Goal: Task Accomplishment & Management: Manage account settings

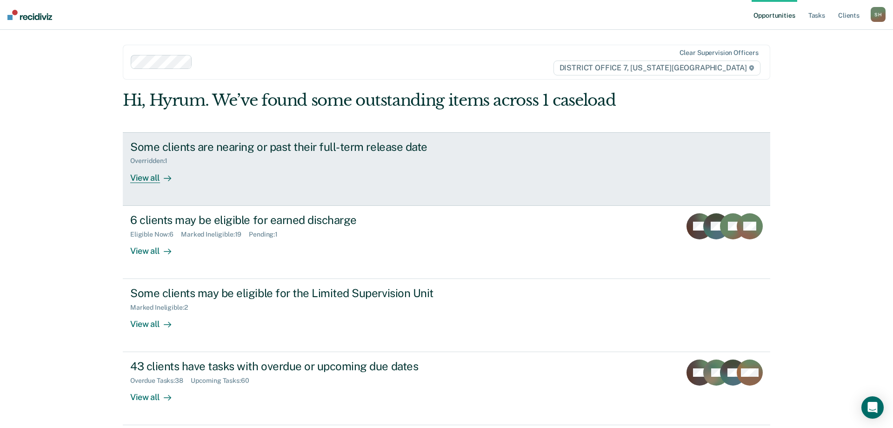
click at [334, 183] on link "Some clients are nearing or past their full-term release date Overridden : 1 Vi…" at bounding box center [447, 169] width 648 height 74
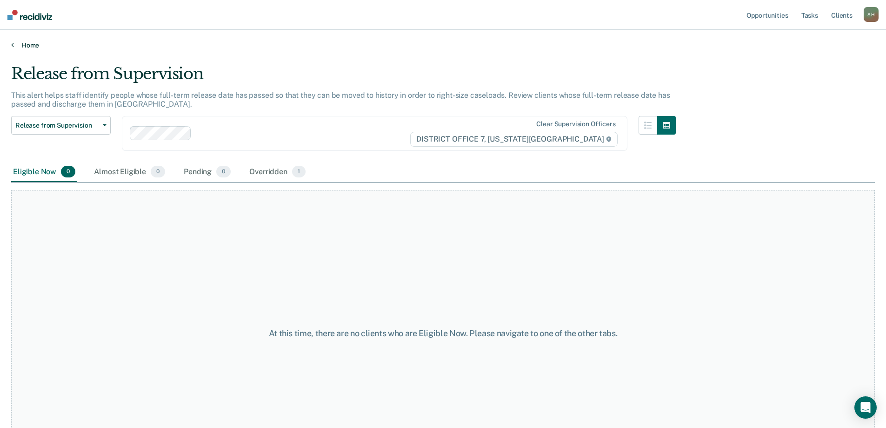
click at [21, 46] on link "Home" at bounding box center [443, 45] width 864 height 8
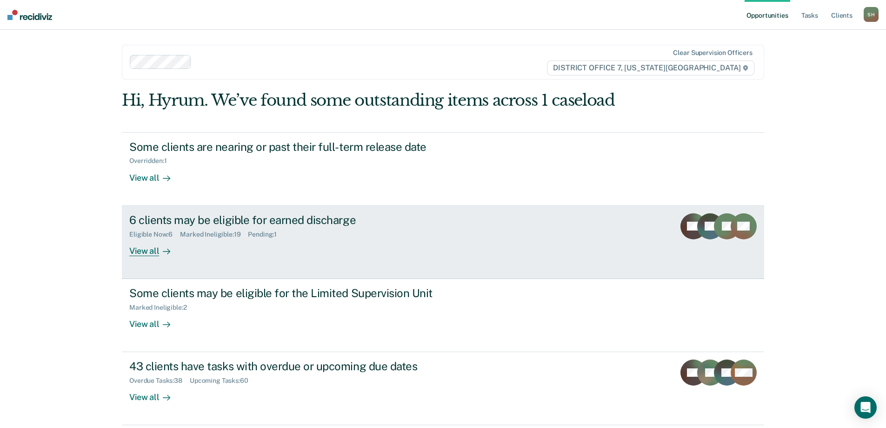
click at [221, 241] on div "6 clients may be eligible for earned discharge Eligible Now : 6 Marked Ineligib…" at bounding box center [303, 234] width 349 height 43
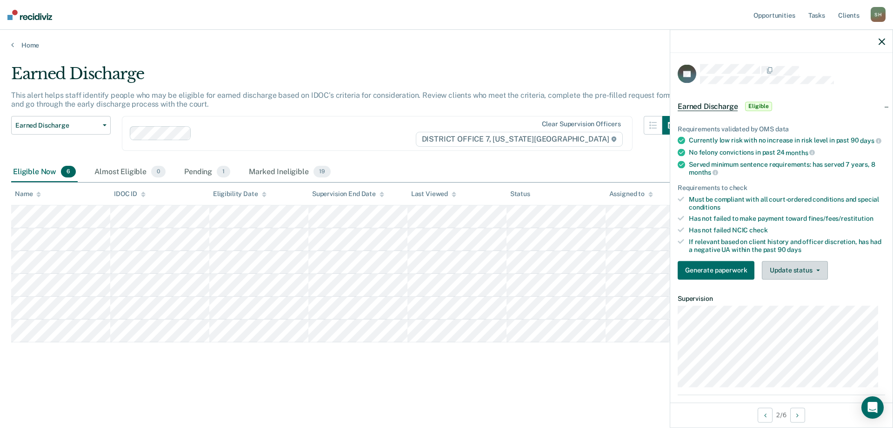
click at [802, 273] on button "Update status" at bounding box center [795, 270] width 66 height 19
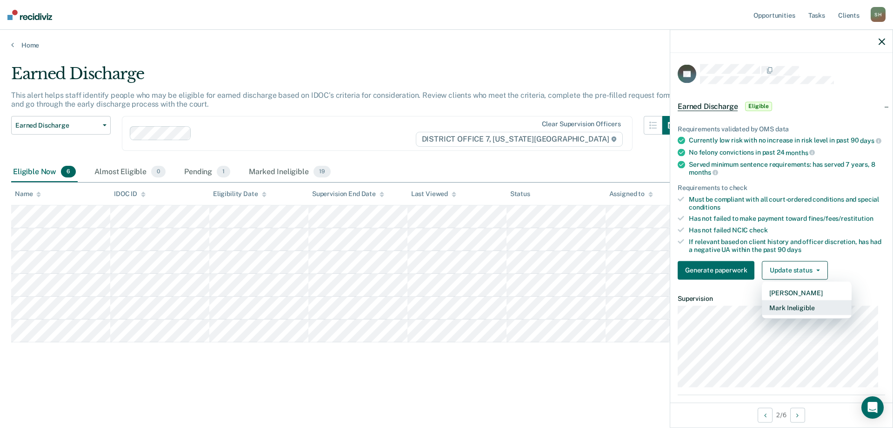
click at [786, 311] on button "Mark Ineligible" at bounding box center [807, 307] width 90 height 15
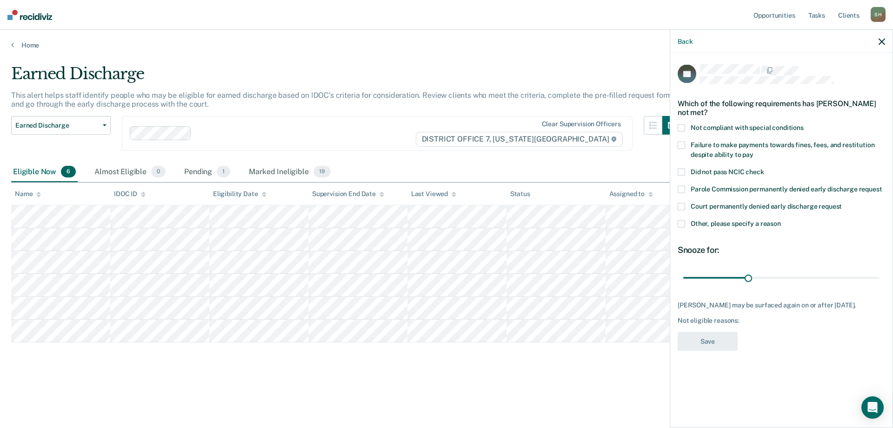
click at [687, 221] on label "Other, please specify a reason" at bounding box center [781, 225] width 207 height 10
click at [781, 220] on input "Other, please specify a reason" at bounding box center [781, 220] width 0 height 0
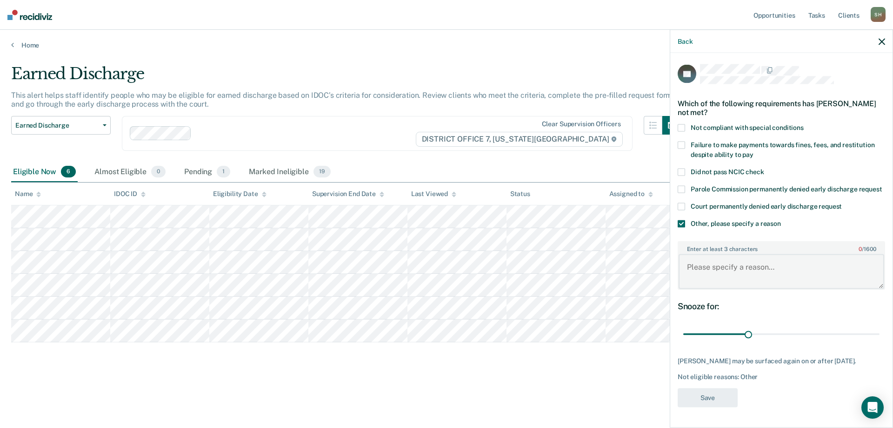
click at [718, 269] on textarea "Enter at least 3 characters 0 / 1600" at bounding box center [782, 271] width 206 height 34
type textarea "FF"
drag, startPoint x: 748, startPoint y: 332, endPoint x: 893, endPoint y: 377, distance: 152.0
type input "90"
click at [880, 342] on input "range" at bounding box center [781, 334] width 196 height 16
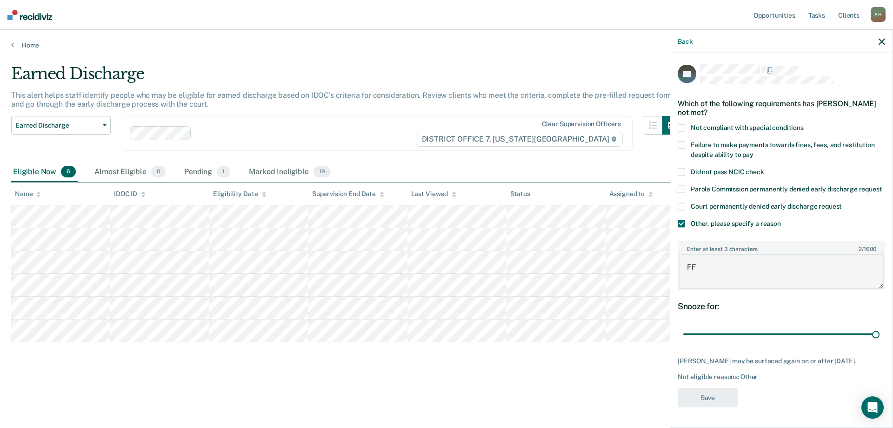
click at [755, 288] on textarea "FF" at bounding box center [782, 271] width 206 height 34
type textarea "F&F"
click at [715, 407] on button "Save" at bounding box center [708, 397] width 60 height 19
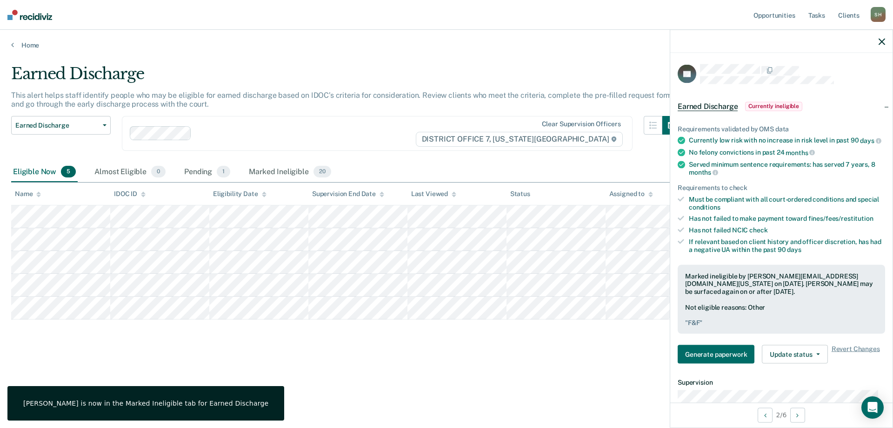
click at [283, 377] on div "Earned Discharge This alert helps staff identify people who may be eligible for…" at bounding box center [446, 225] width 871 height 323
click at [884, 41] on icon "button" at bounding box center [882, 41] width 7 height 7
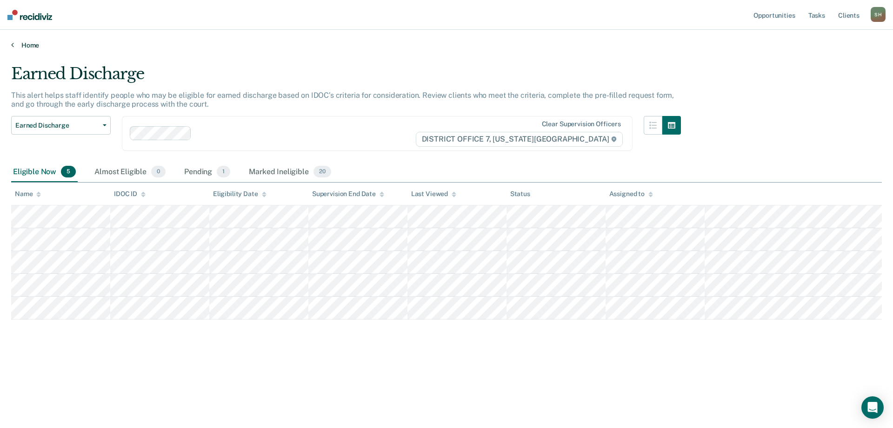
click at [14, 41] on link "Home" at bounding box center [446, 45] width 871 height 8
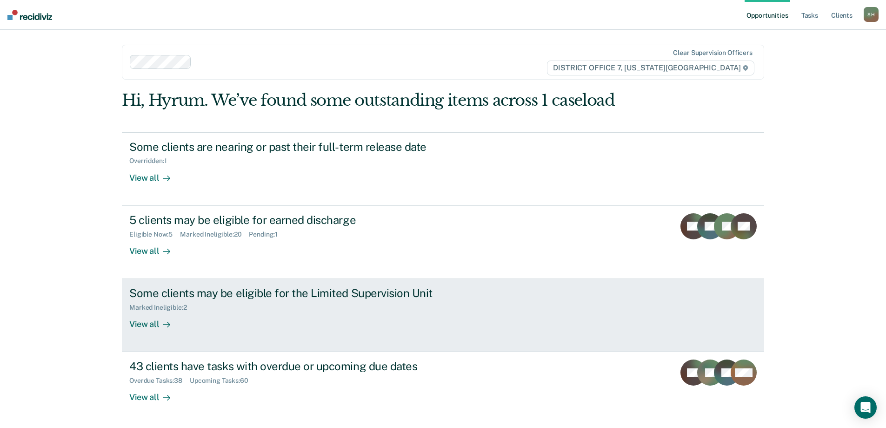
click at [468, 341] on link "Some clients may be eligible for the Limited Supervision Unit Marked Ineligible…" at bounding box center [443, 315] width 642 height 73
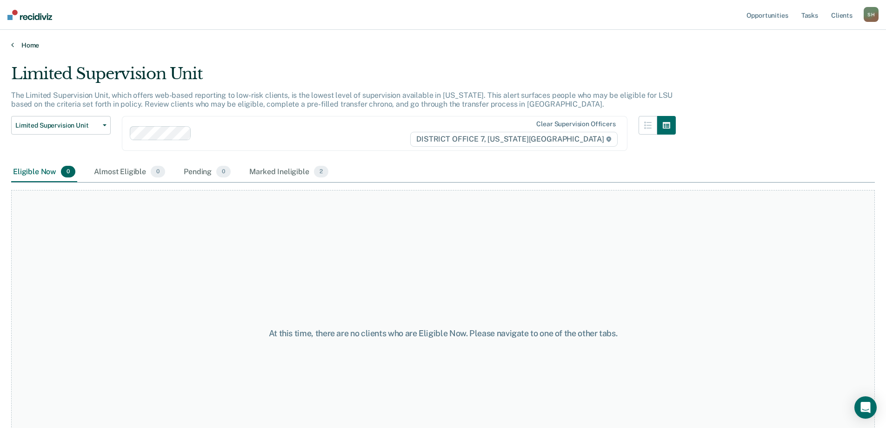
click at [28, 42] on link "Home" at bounding box center [443, 45] width 864 height 8
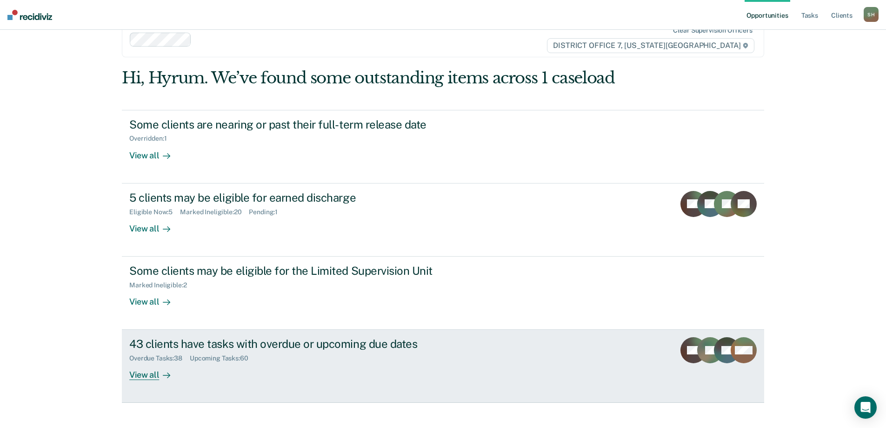
scroll to position [34, 0]
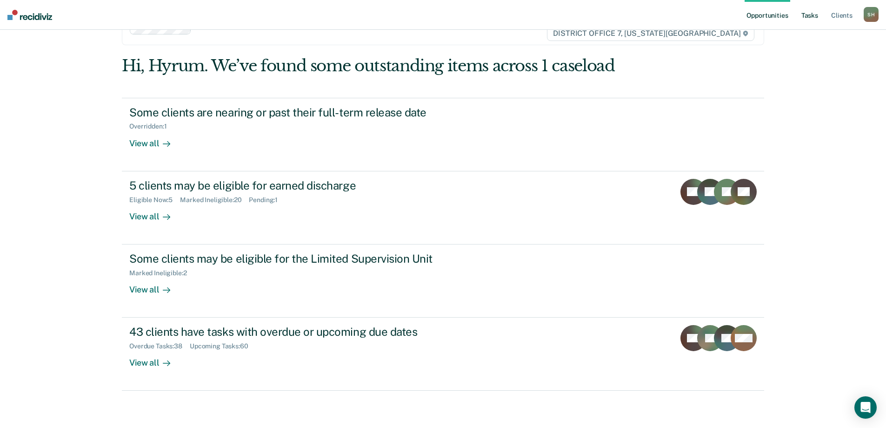
click at [808, 17] on link "Tasks" at bounding box center [810, 15] width 20 height 30
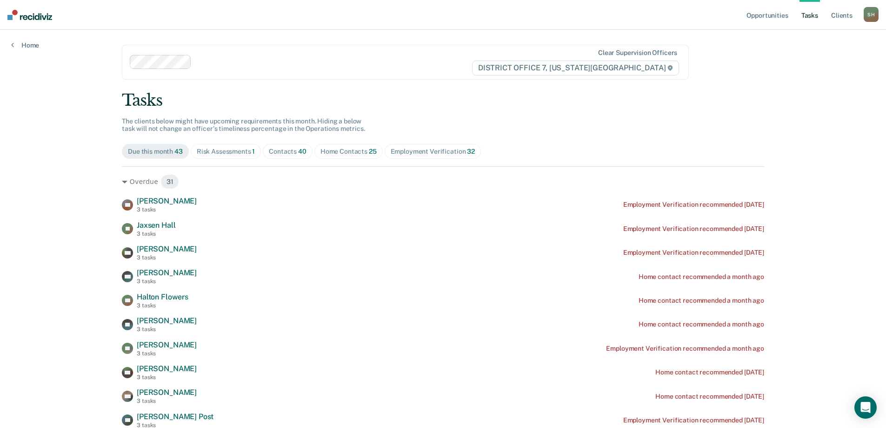
click at [228, 147] on div "Risk Assessments 1" at bounding box center [226, 151] width 59 height 8
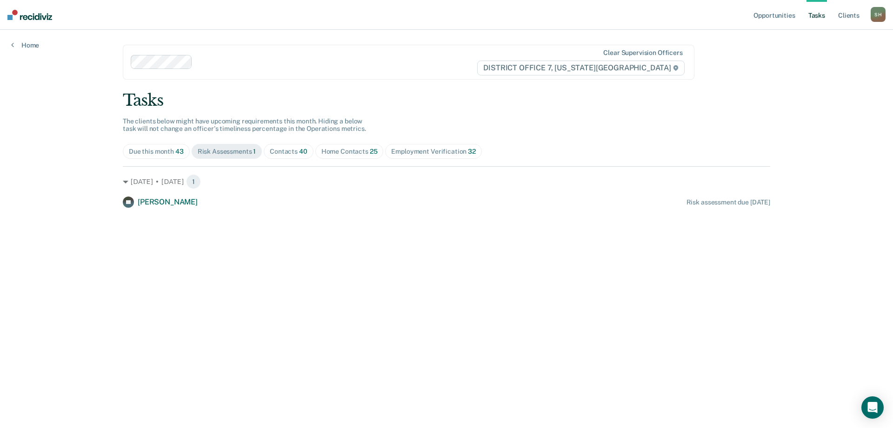
click at [300, 154] on span "40" at bounding box center [303, 150] width 8 height 7
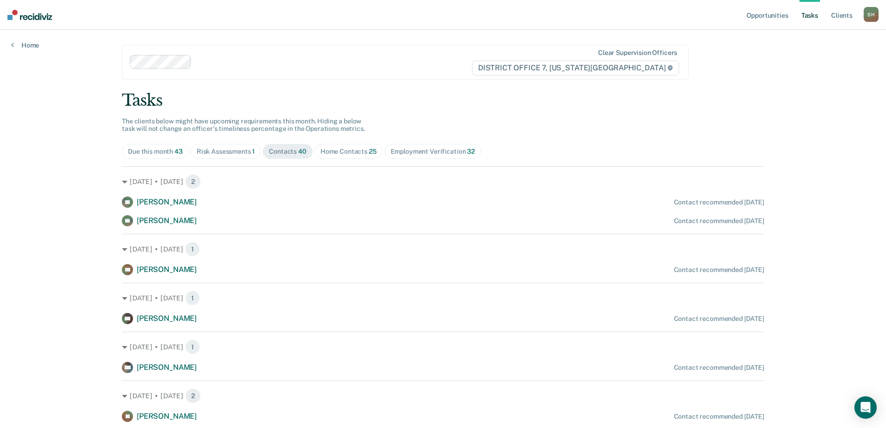
click at [329, 156] on span "Home Contacts 25" at bounding box center [348, 151] width 68 height 15
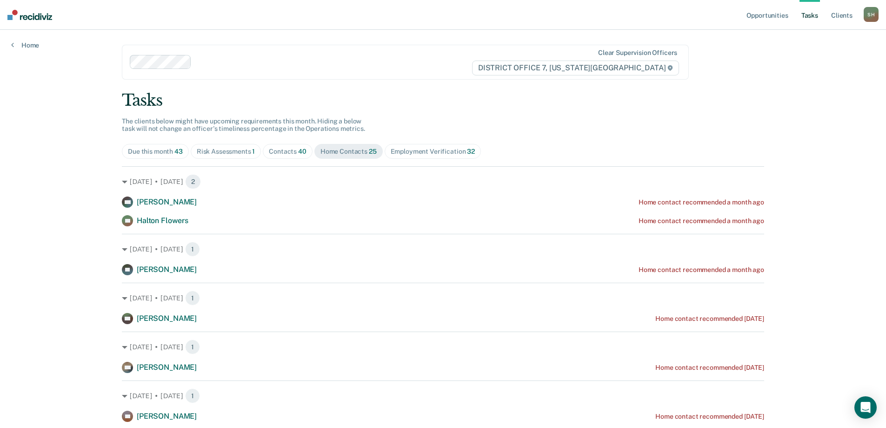
click at [281, 147] on div "Contacts 40" at bounding box center [288, 151] width 38 height 8
